Goal: Find specific page/section: Find specific page/section

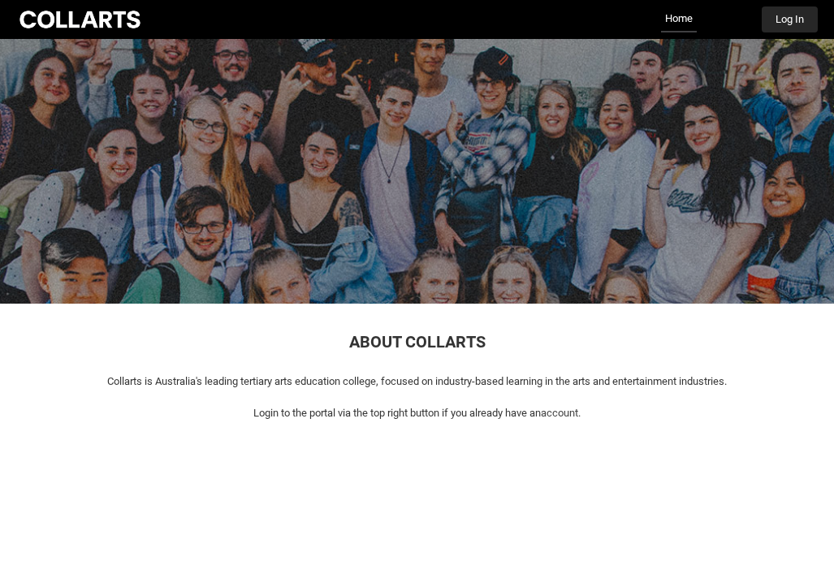
click at [803, 32] on div "Collarts Education Community Home More Log In" at bounding box center [417, 19] width 802 height 39
click at [785, 19] on button "Log In" at bounding box center [790, 19] width 56 height 26
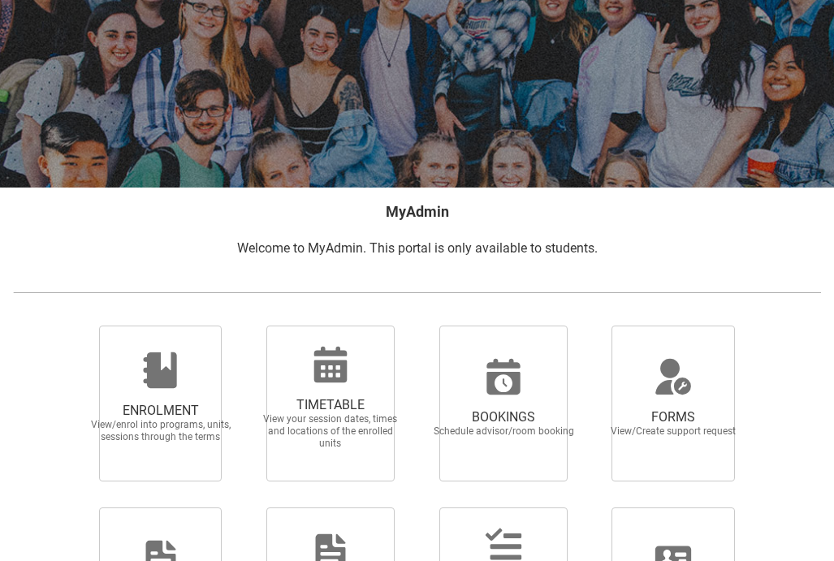
scroll to position [160, 0]
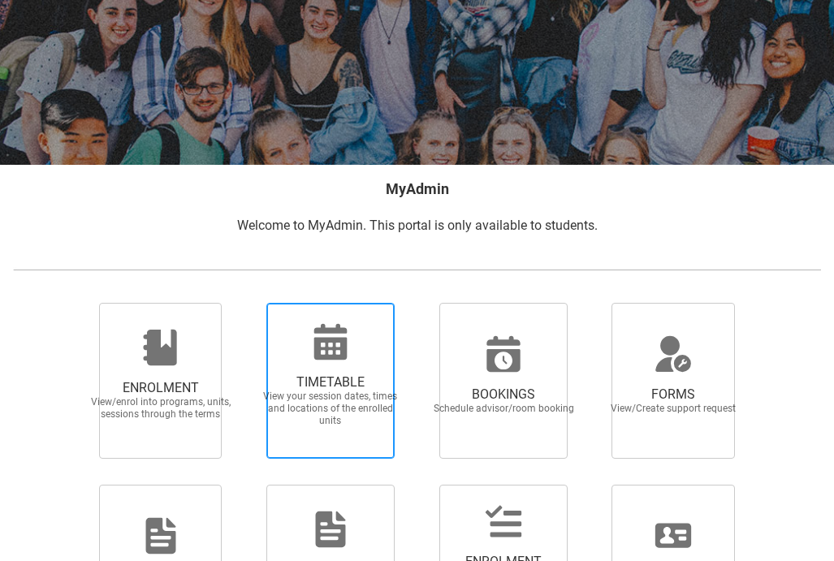
click at [346, 362] on span "TIMETABLE View your session dates, times and locations of the enrolled units" at bounding box center [331, 400] width 156 height 79
click at [250, 303] on input "TIMETABLE View your session dates, times and locations of the enrolled units" at bounding box center [249, 302] width 1 height 1
radio input "true"
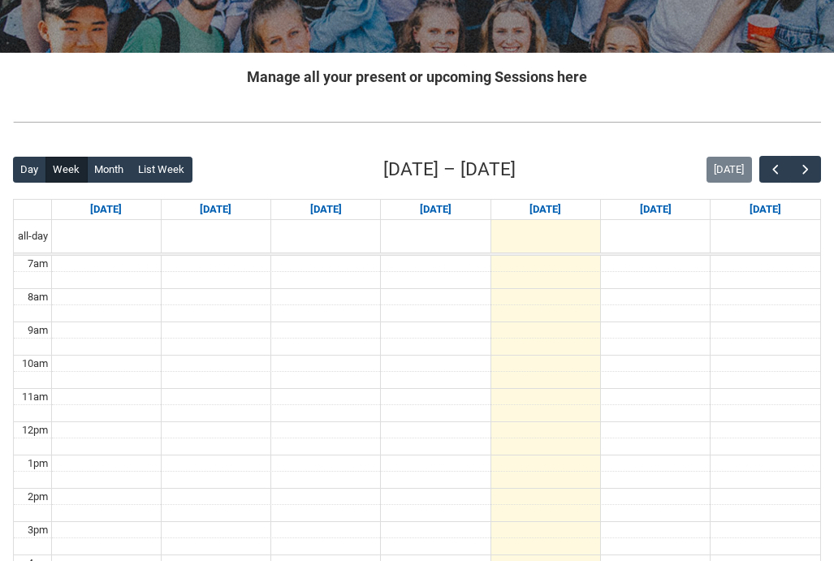
scroll to position [348, 0]
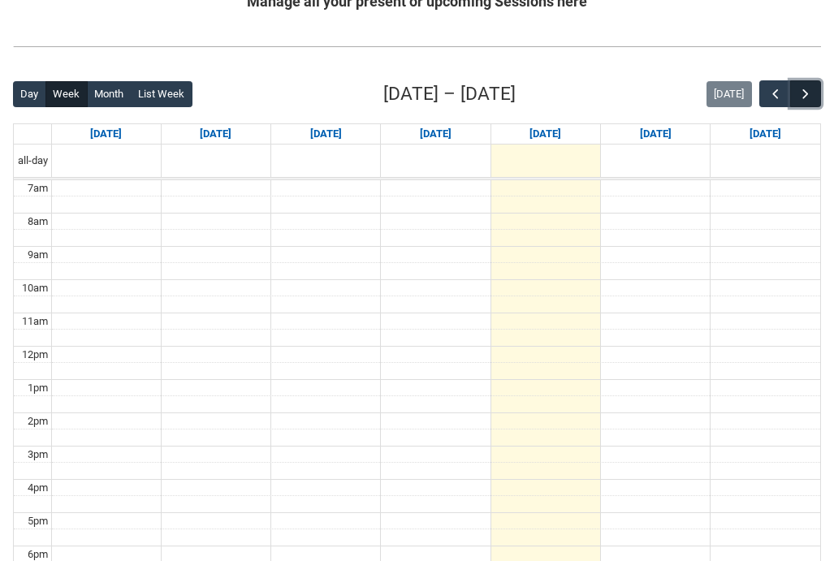
click at [807, 93] on span "button" at bounding box center [806, 94] width 16 height 16
